Goal: Task Accomplishment & Management: Use online tool/utility

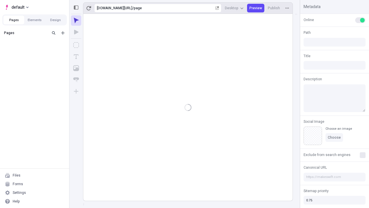
type input "/page"
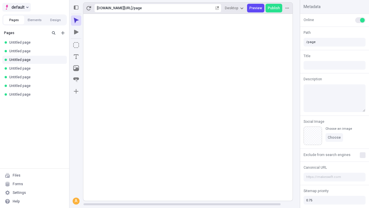
click at [16, 7] on span "default" at bounding box center [18, 7] width 13 height 7
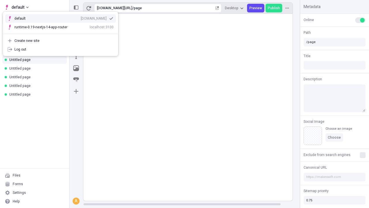
click at [81, 17] on div "[DOMAIN_NAME]" at bounding box center [94, 18] width 26 height 5
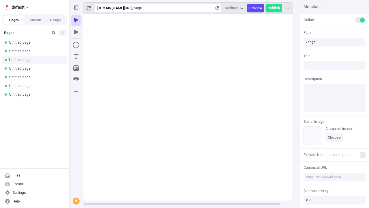
click at [63, 33] on icon "Add new" at bounding box center [62, 32] width 3 height 3
click at [94, 45] on span "Blank page" at bounding box center [97, 44] width 36 height 5
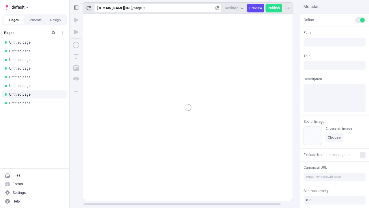
type input "/page-2"
